Goal: Find specific fact: Find specific fact

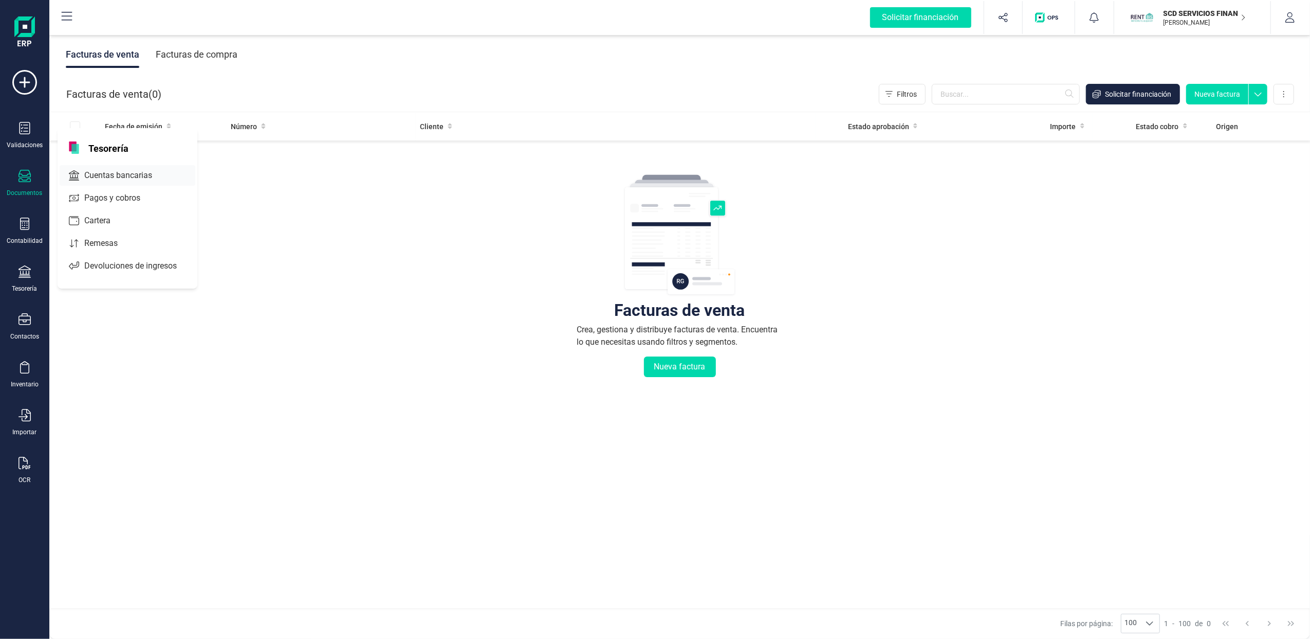
click at [134, 175] on span "Cuentas bancarias" at bounding box center [125, 175] width 90 height 12
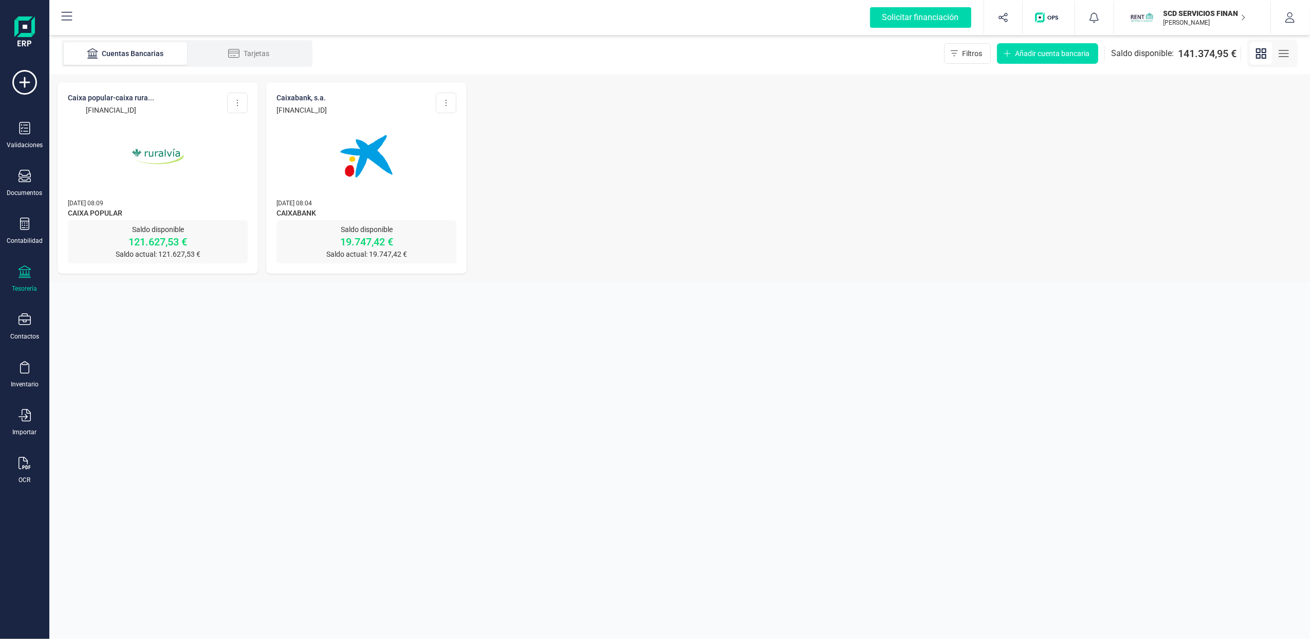
click at [149, 169] on img at bounding box center [158, 156] width 86 height 86
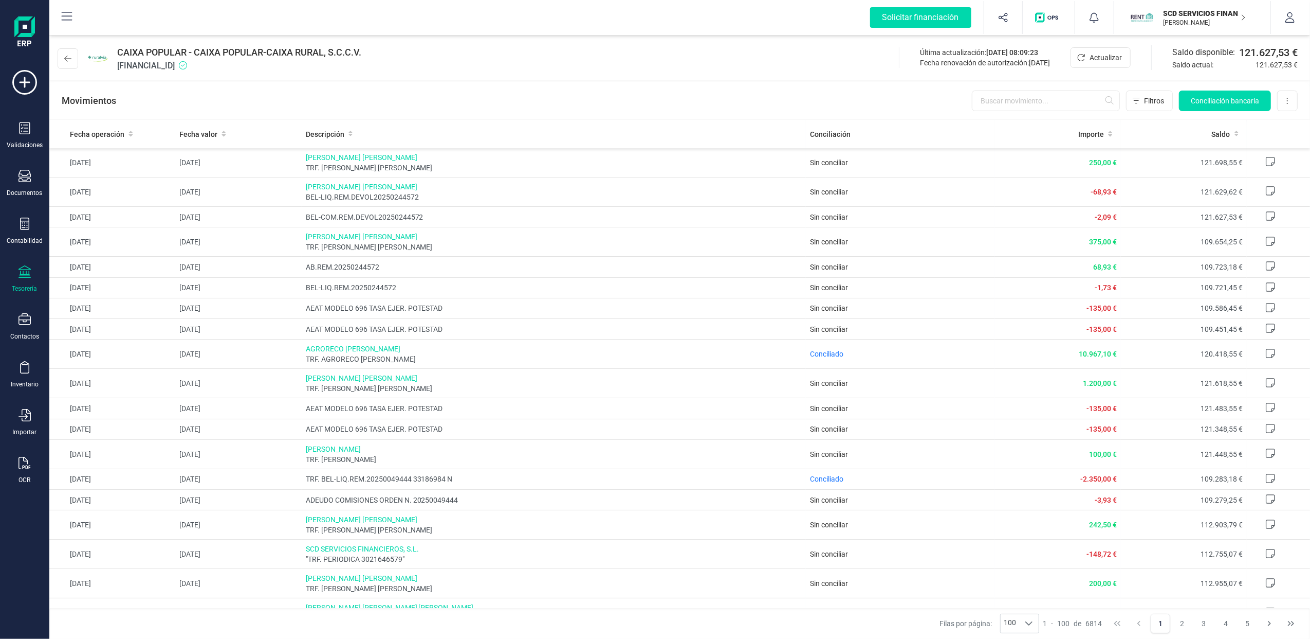
drag, startPoint x: 118, startPoint y: 64, endPoint x: 229, endPoint y: 62, distance: 111.1
click at [229, 62] on span "[FINANCIAL_ID]" at bounding box center [239, 66] width 244 height 12
copy span "[FINANCIAL_ID]"
drag, startPoint x: 117, startPoint y: 49, endPoint x: 379, endPoint y: 44, distance: 262.2
click at [379, 44] on div "CAIXA POPULAR - CAIXA POPULAR-CAIXA RURAL, S.C.C.V. [FINANCIAL_ID] Última actua…" at bounding box center [679, 56] width 1261 height 47
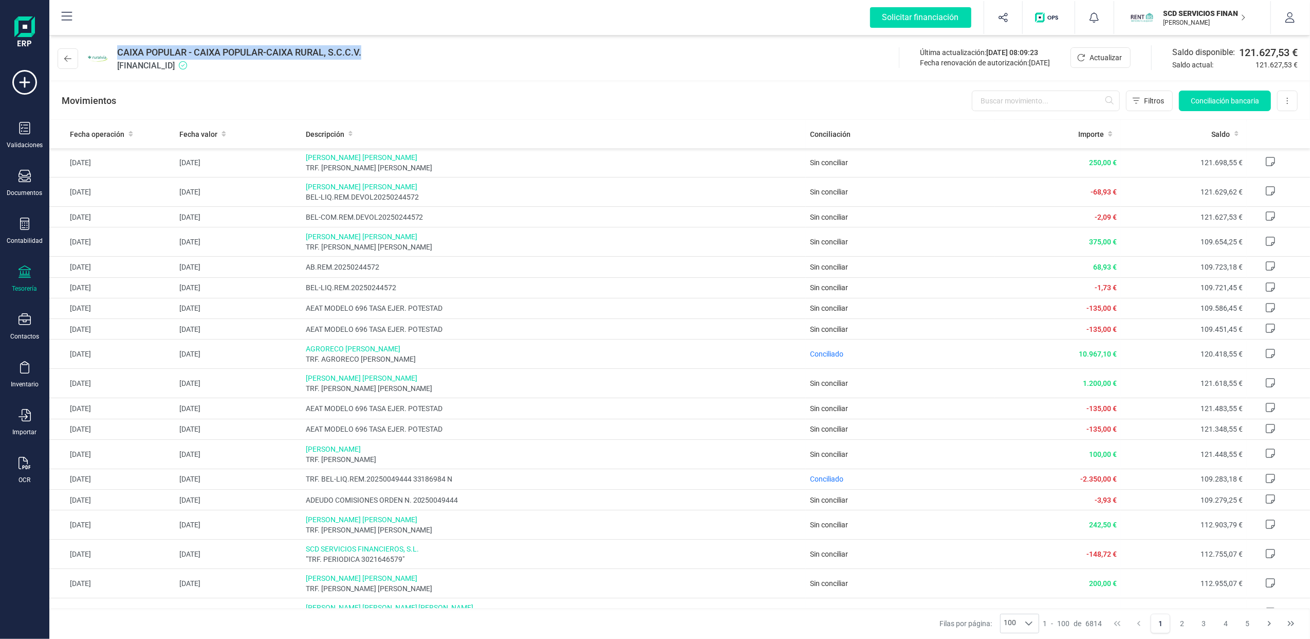
drag, startPoint x: 377, startPoint y: 45, endPoint x: 306, endPoint y: 46, distance: 71.0
copy span "CAIXA POPULAR - CAIXA POPULAR-CAIXA RURAL, S.C.C.V."
